Goal: Transaction & Acquisition: Purchase product/service

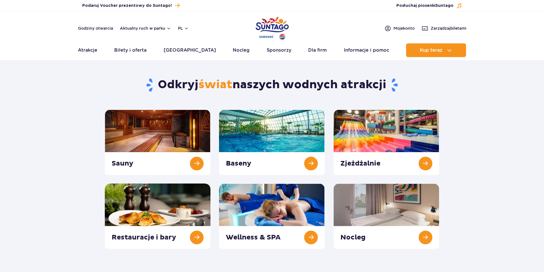
click at [312, 164] on link at bounding box center [272, 142] width 106 height 65
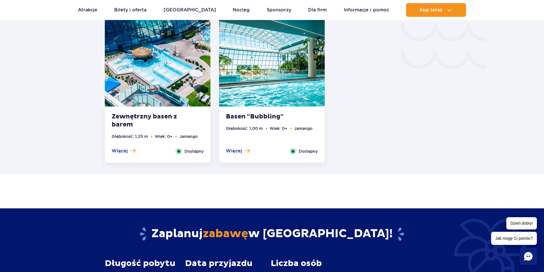
scroll to position [1000, 0]
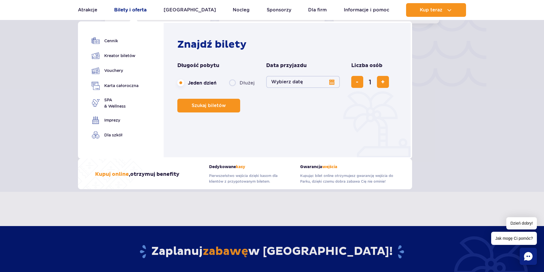
click at [146, 10] on link "Bilety i oferta" at bounding box center [130, 10] width 32 height 14
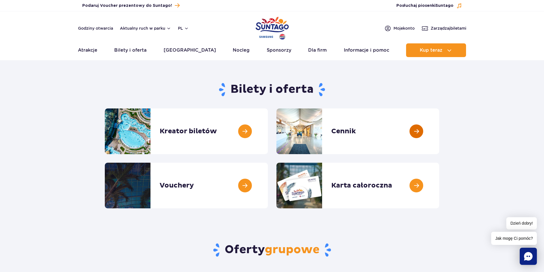
click at [439, 129] on link at bounding box center [439, 132] width 0 height 46
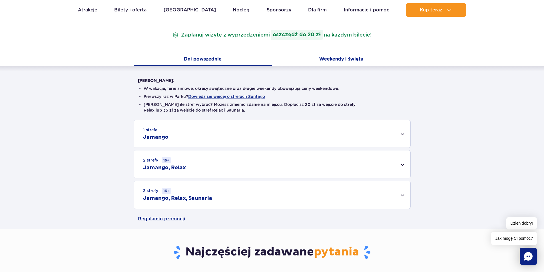
scroll to position [114, 0]
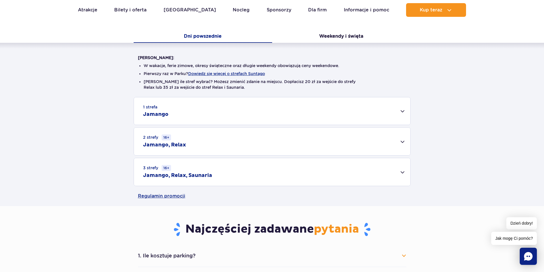
click at [403, 112] on div "1 strefa Jamango" at bounding box center [272, 110] width 277 height 27
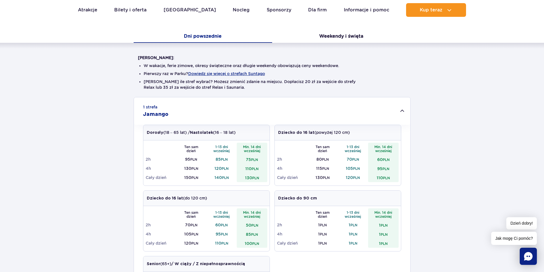
click at [225, 178] on small "PLN" at bounding box center [225, 178] width 7 height 4
